Goal: Information Seeking & Learning: Learn about a topic

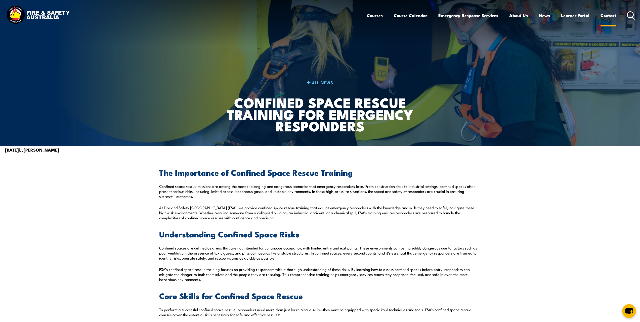
click at [607, 16] on link "Contact" at bounding box center [608, 15] width 16 height 13
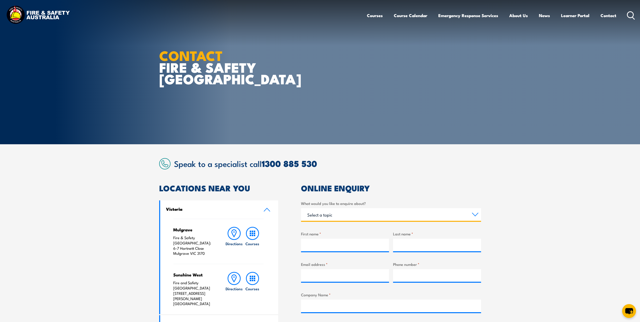
click at [475, 211] on select "Select a topic Training Emergency Response Services General Enquiry" at bounding box center [391, 214] width 180 height 13
select select "Training"
click at [301, 208] on select "Select a topic Training Emergency Response Services General Enquiry" at bounding box center [391, 214] width 180 height 13
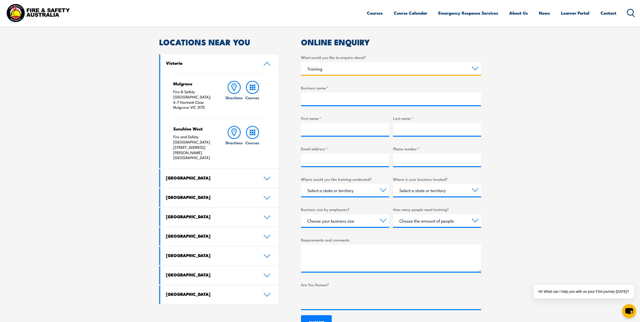
scroll to position [151, 0]
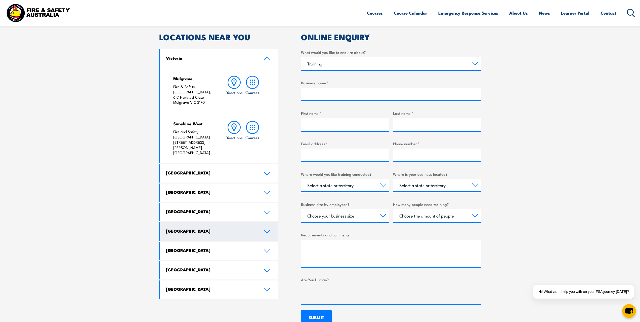
click at [267, 229] on icon at bounding box center [267, 231] width 7 height 4
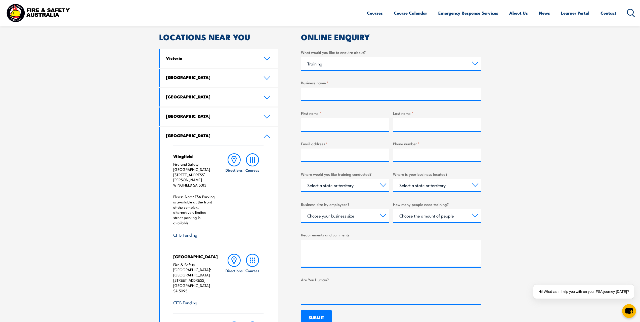
click at [252, 160] on rect at bounding box center [253, 160] width 2 height 2
click at [254, 171] on h6 "Courses" at bounding box center [252, 169] width 14 height 5
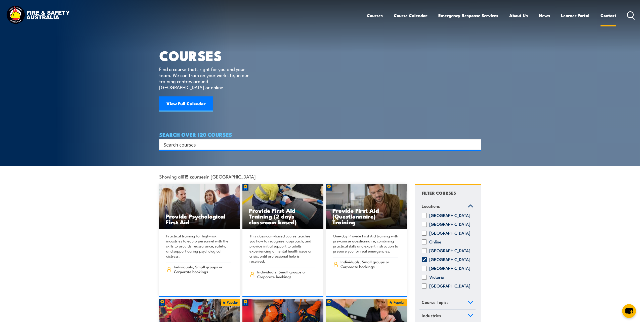
click at [606, 15] on link "Contact" at bounding box center [608, 15] width 16 height 13
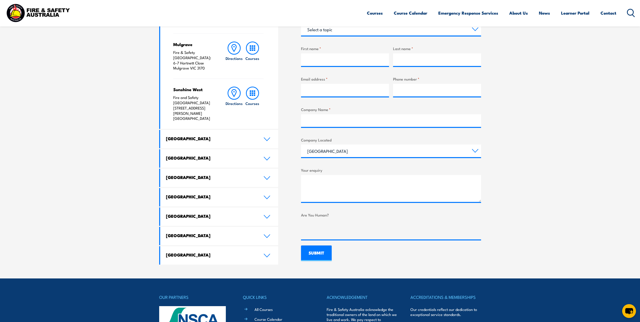
scroll to position [176, 0]
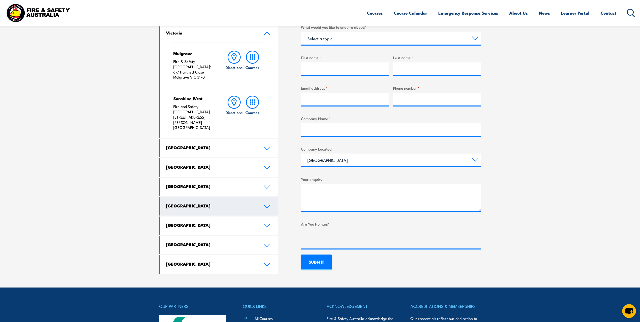
click at [267, 205] on icon at bounding box center [267, 206] width 6 height 3
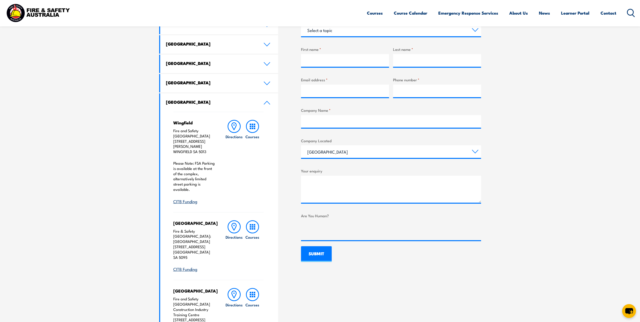
scroll to position [226, 0]
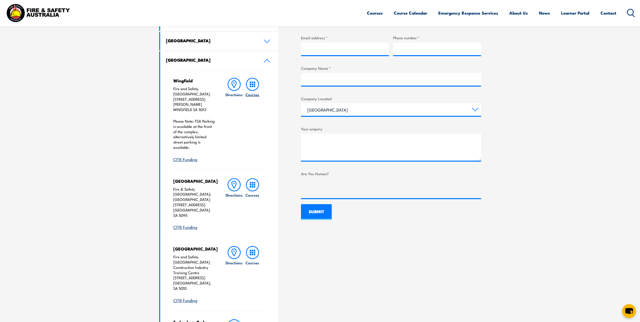
click at [255, 83] on icon at bounding box center [252, 84] width 13 height 13
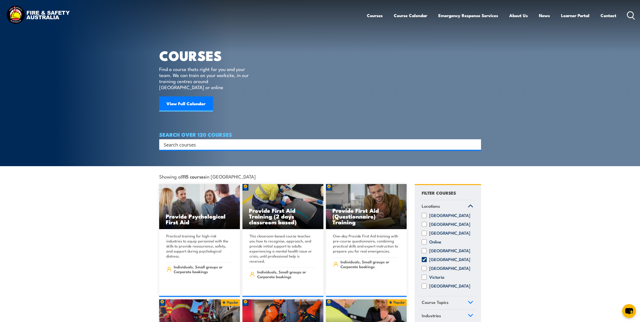
click at [184, 141] on input "Search input" at bounding box center [317, 145] width 306 height 8
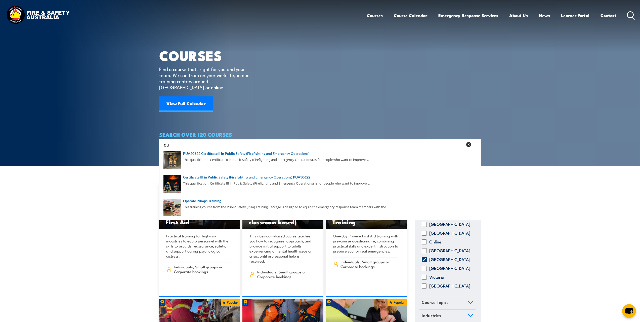
type input "p"
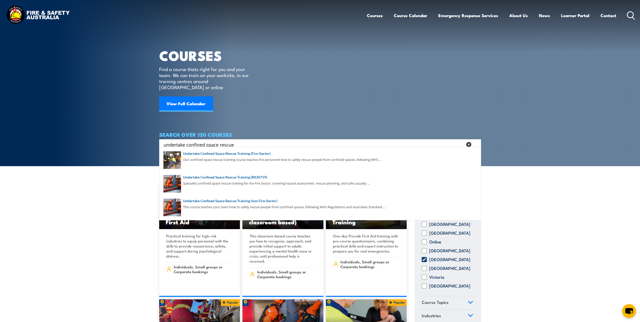
type input "undertake confined space rescue"
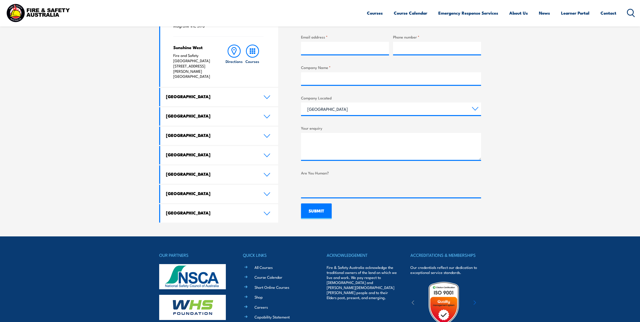
scroll to position [226, 0]
